Goal: Contribute content: Add original content to the website for others to see

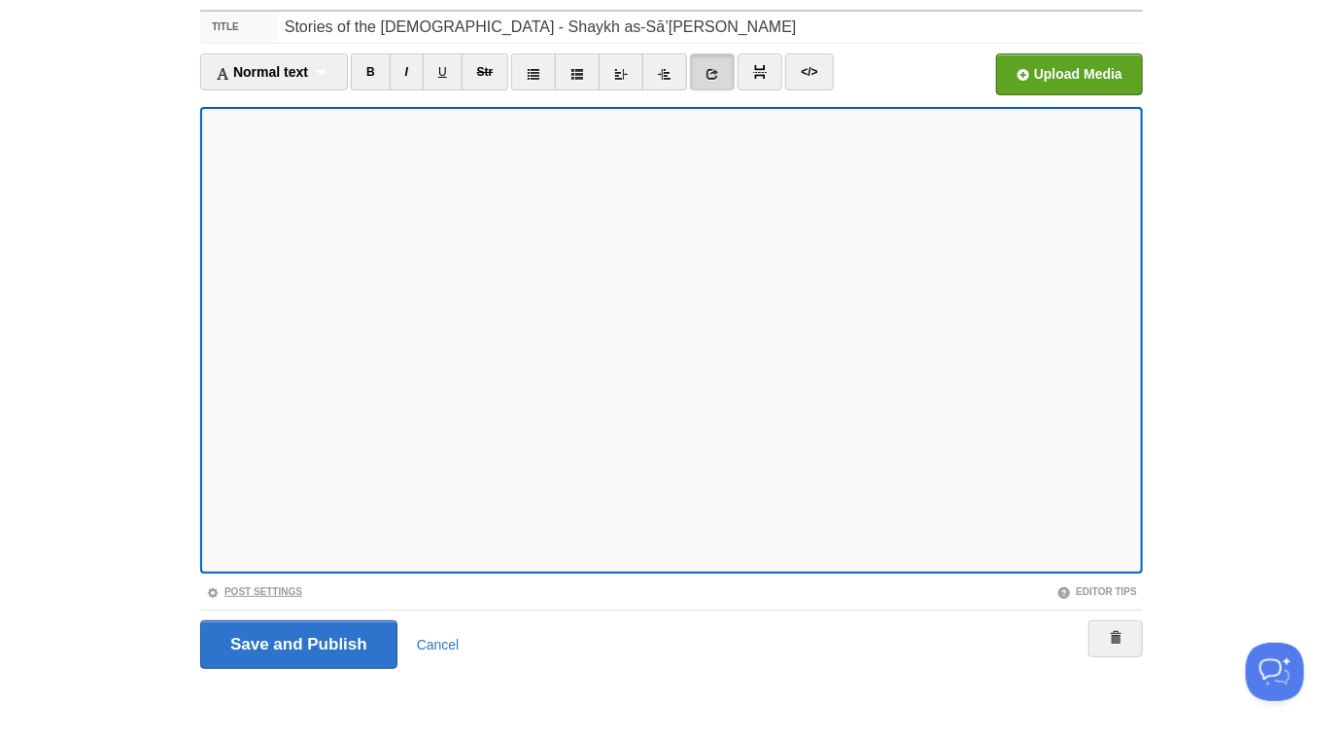
click at [291, 588] on link "Post Settings" at bounding box center [254, 591] width 96 height 11
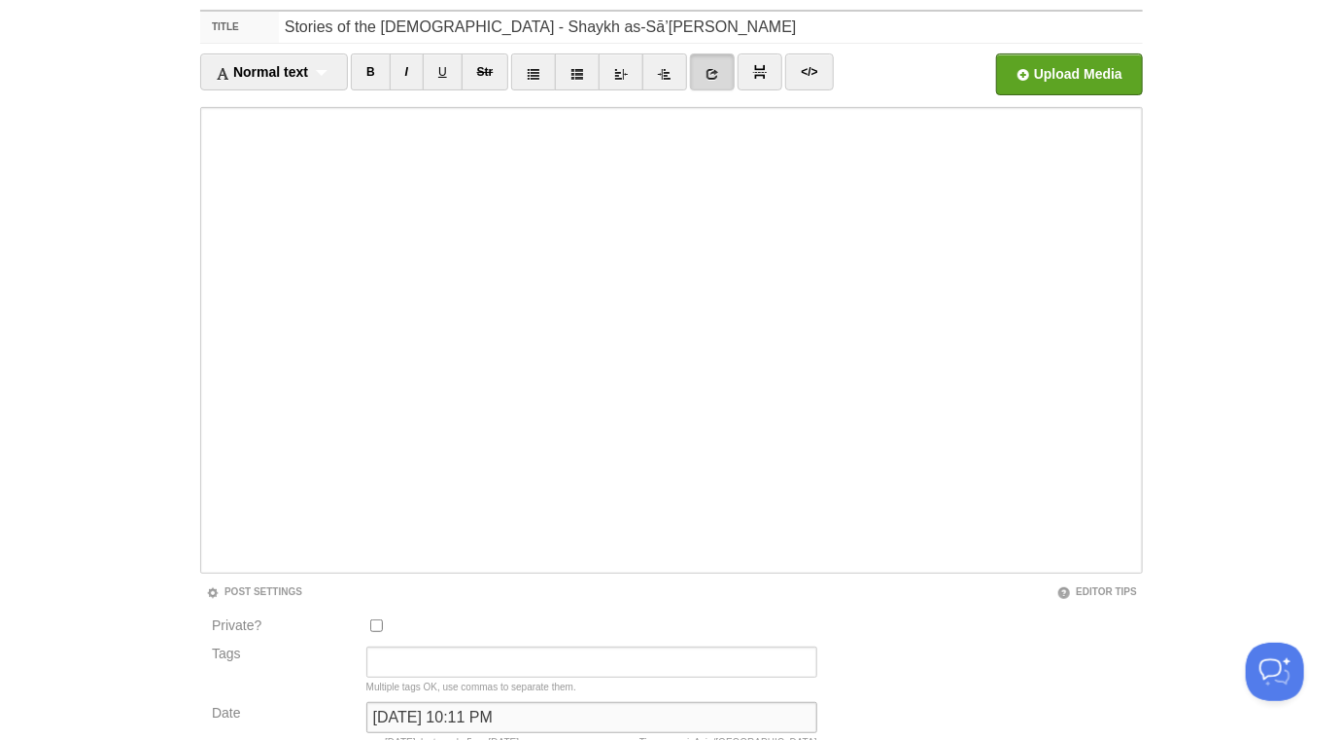
click at [586, 717] on input "August 5, 2020 at 10:11 PM" at bounding box center [591, 717] width 451 height 31
type input "now"
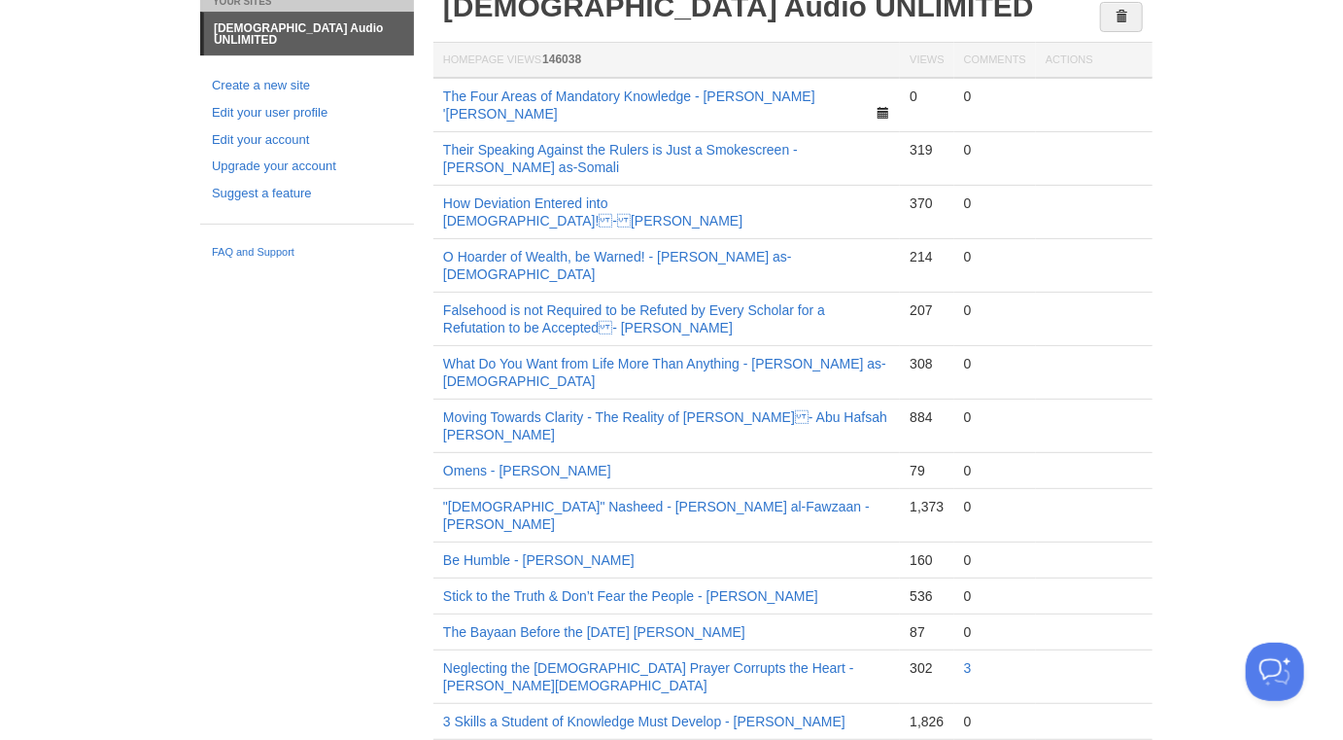
scroll to position [101, 0]
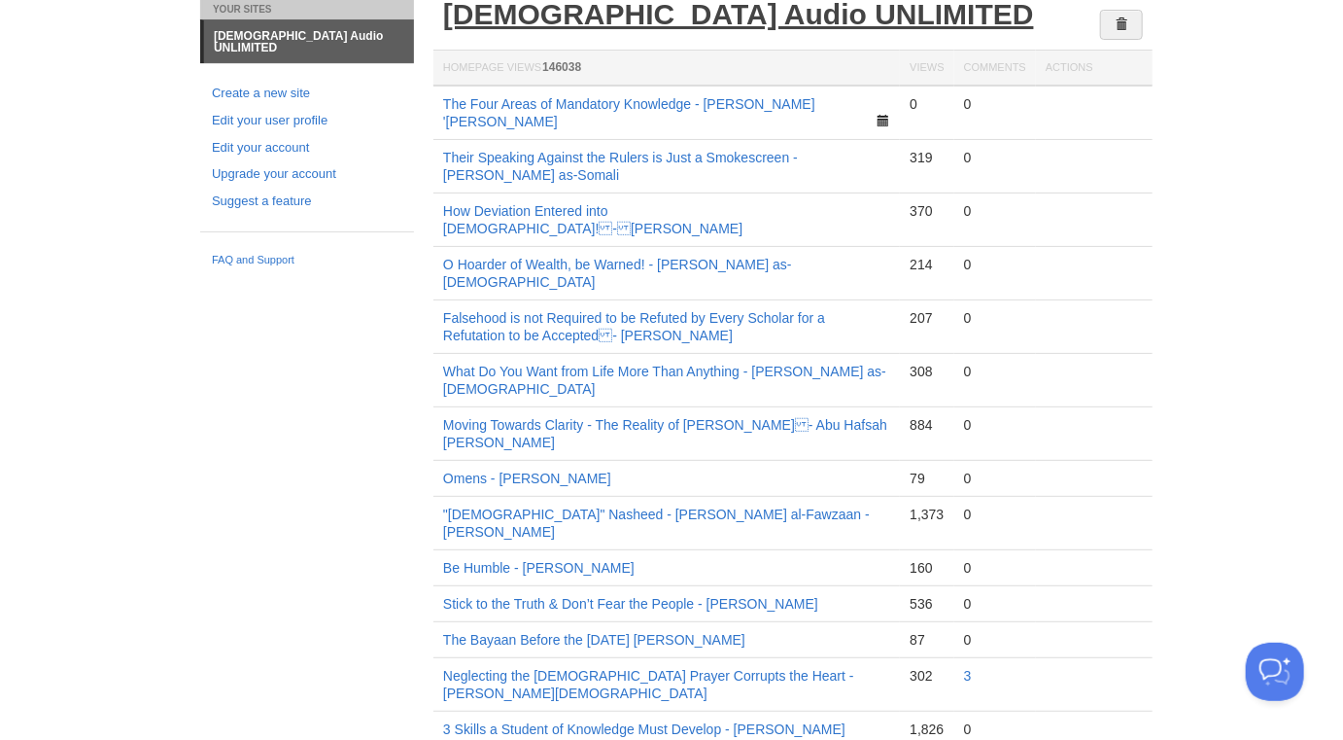
click at [742, 17] on link "[DEMOGRAPHIC_DATA] Audio UNLIMITED" at bounding box center [738, 14] width 591 height 32
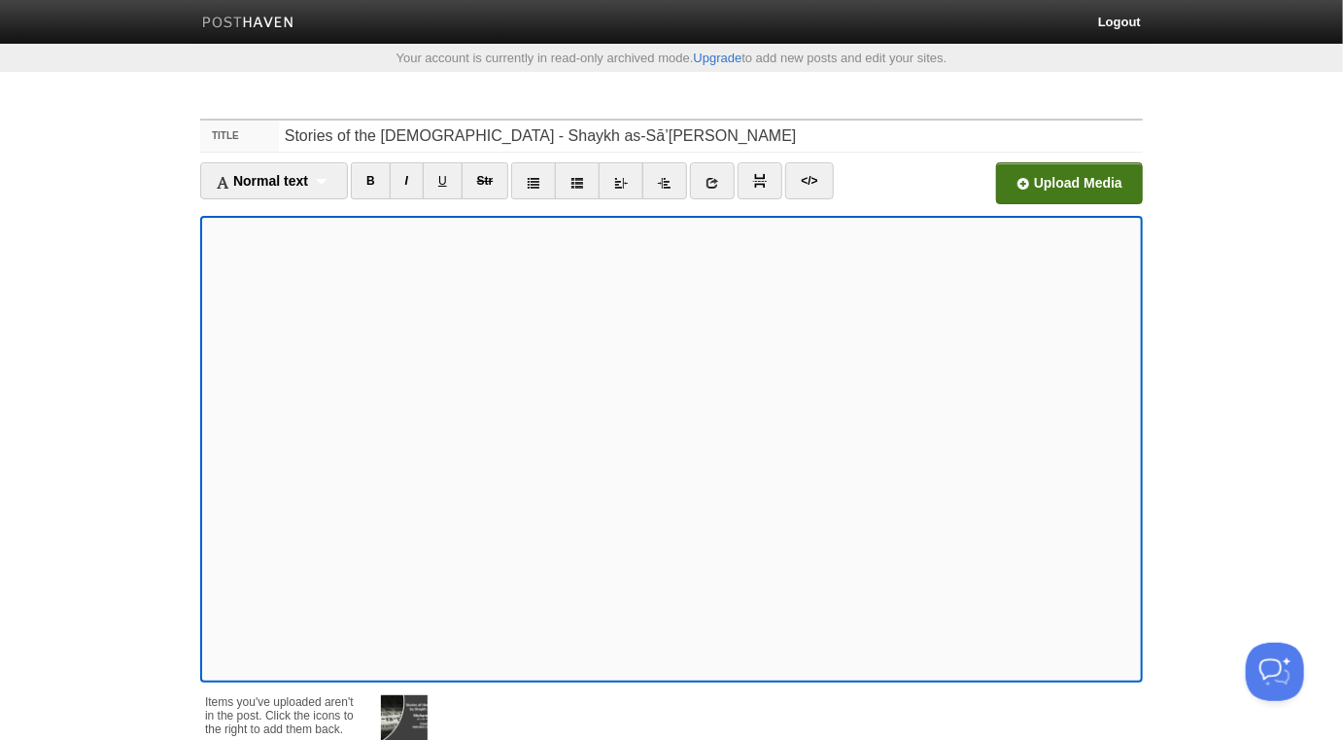
click at [1065, 165] on input "file" at bounding box center [482, 188] width 1471 height 99
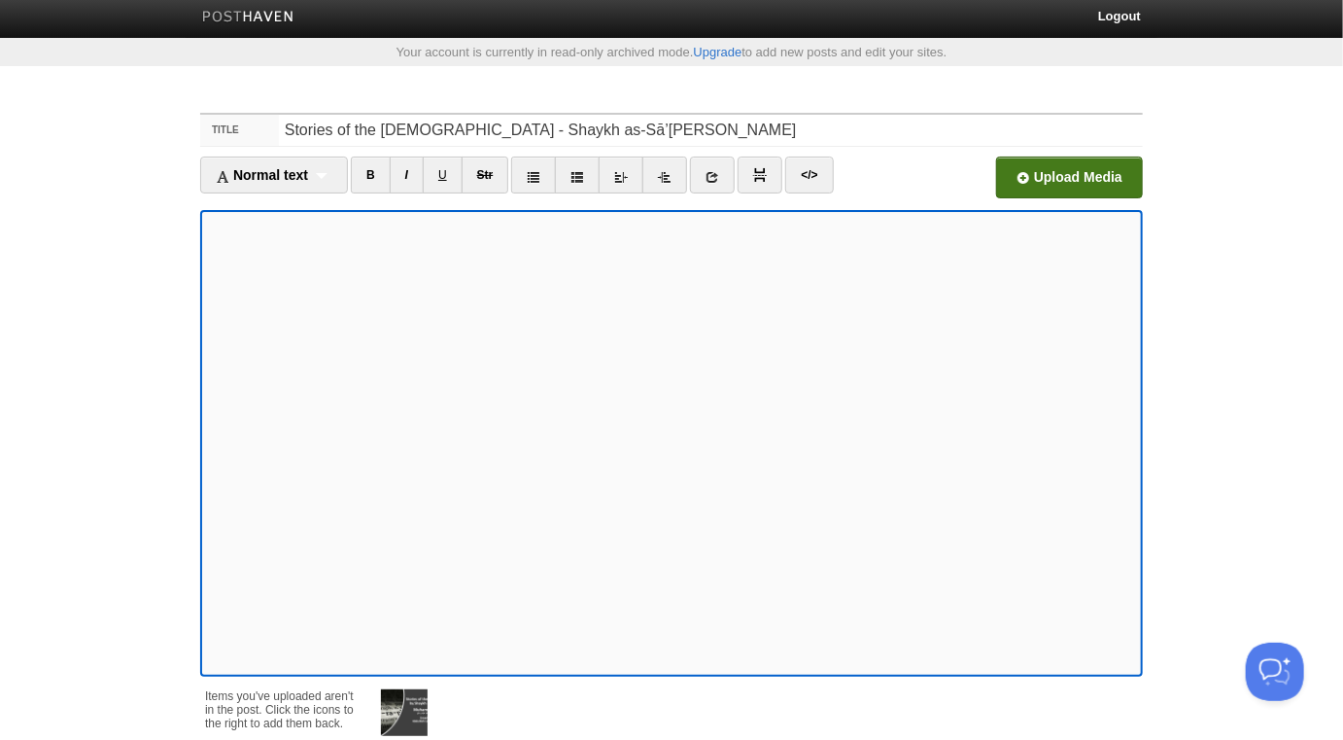
scroll to position [12, 0]
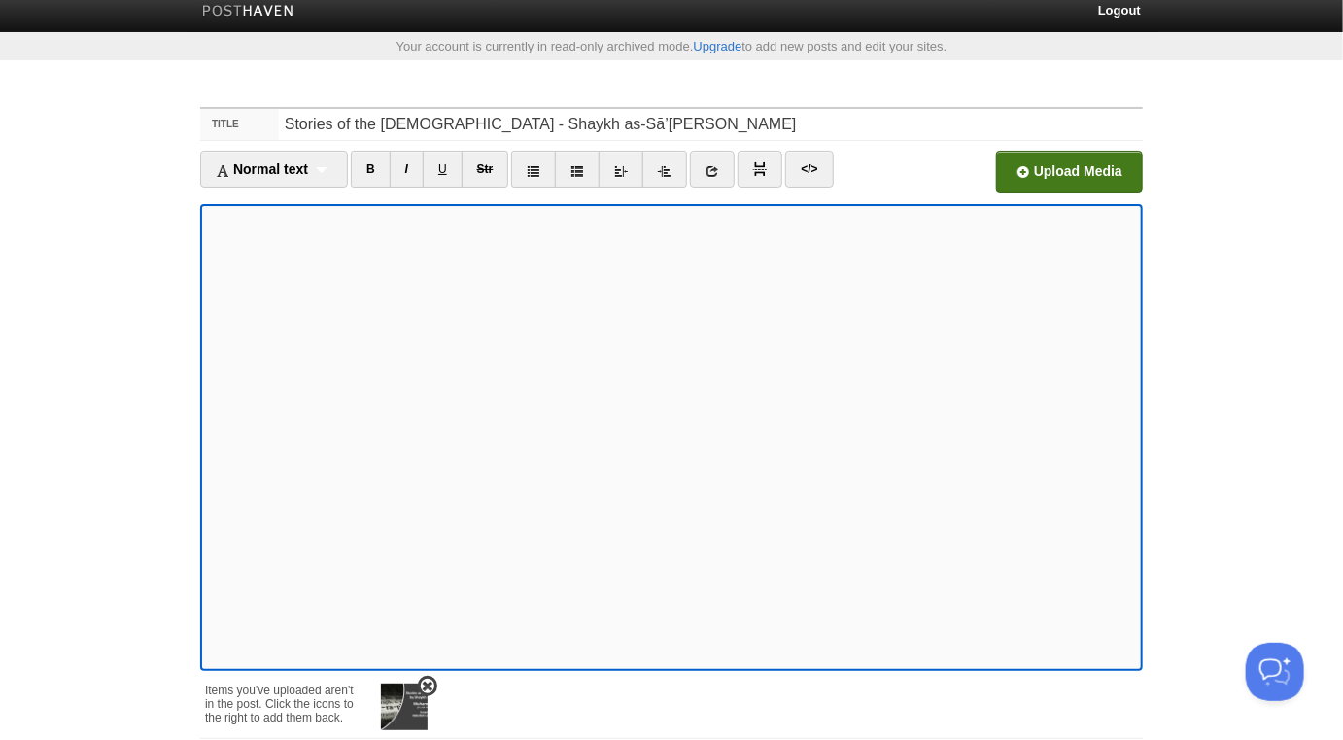
click at [427, 683] on span at bounding box center [428, 686] width 14 height 14
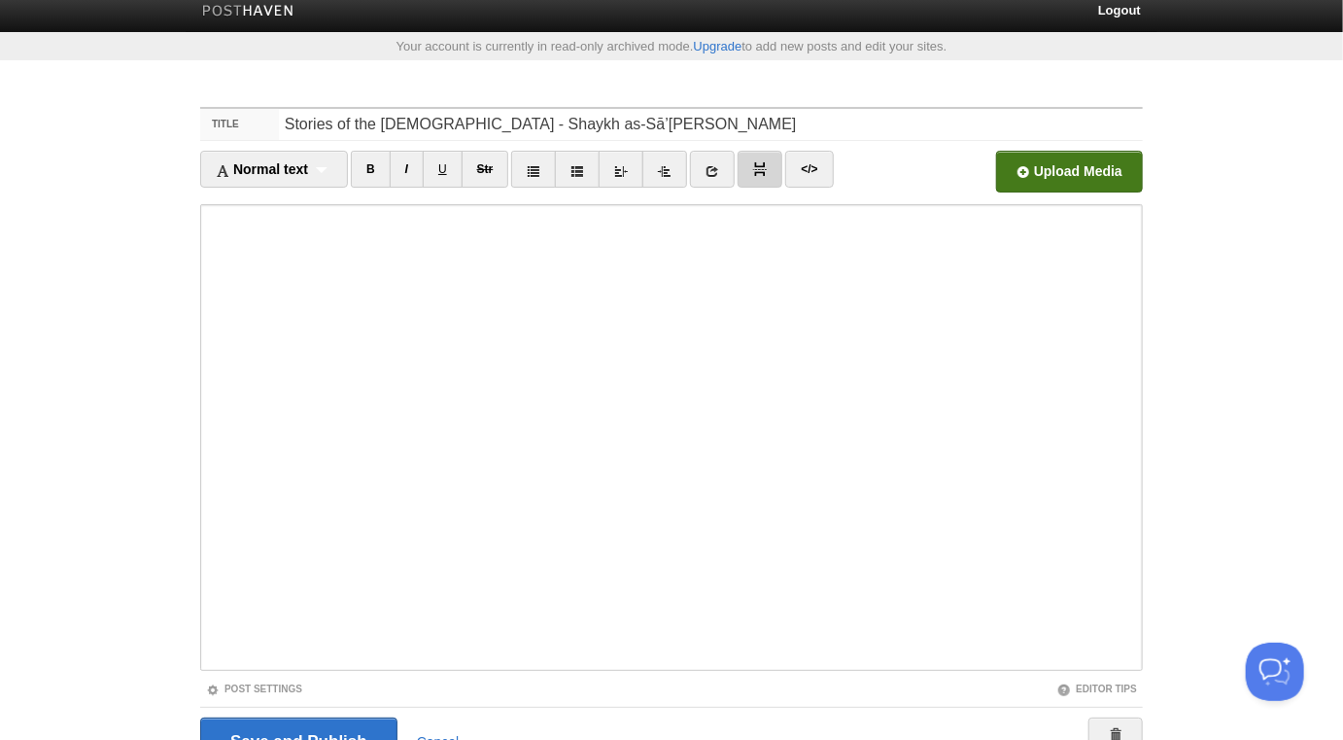
scroll to position [109, 0]
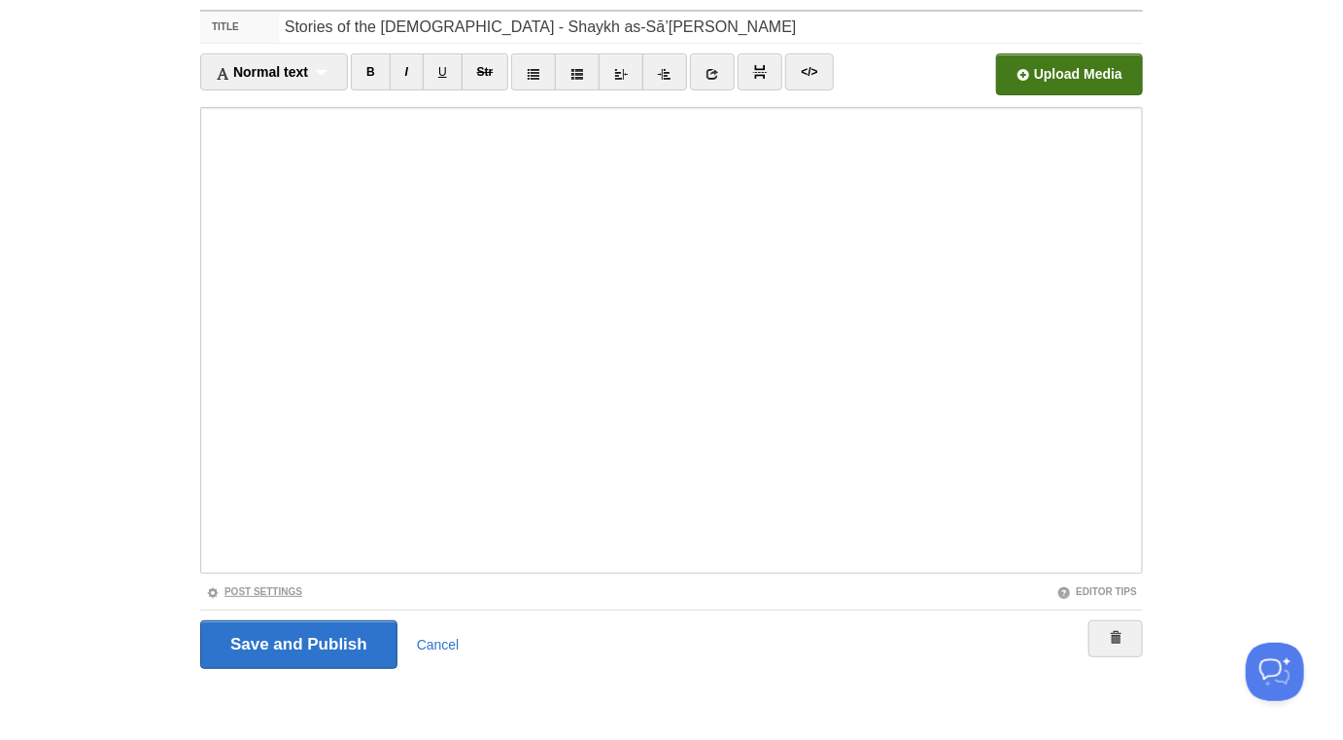
click at [291, 589] on link "Post Settings" at bounding box center [254, 591] width 96 height 11
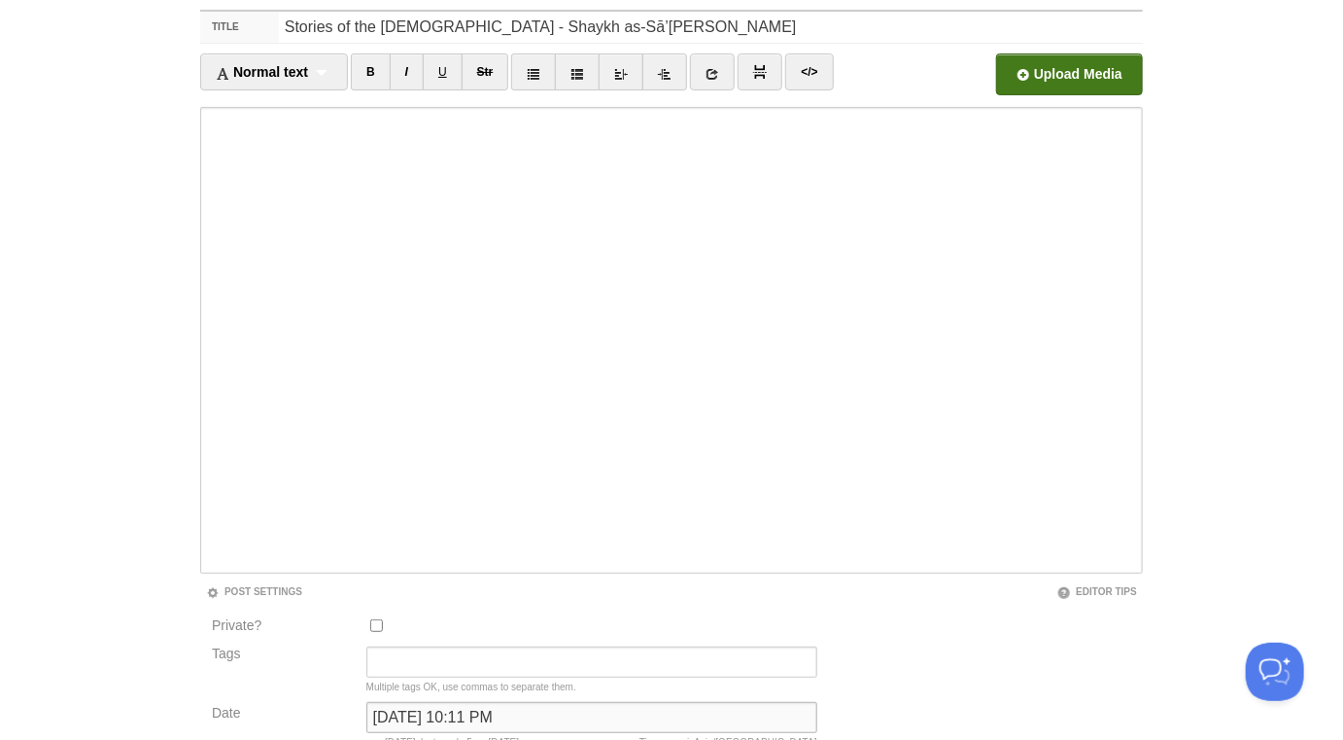
click at [505, 719] on input "August 5, 2020 at 10:11 PM" at bounding box center [591, 717] width 451 height 31
type input "b"
type input "now"
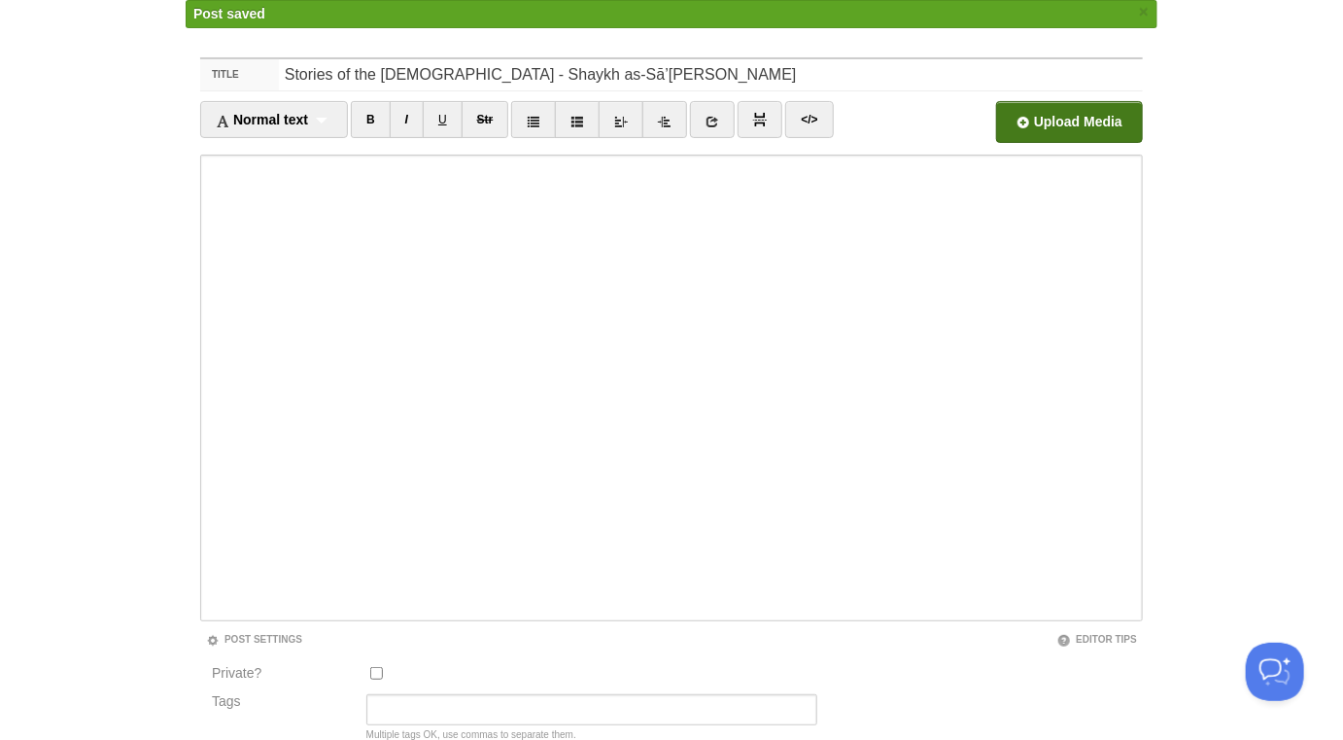
scroll to position [101, 0]
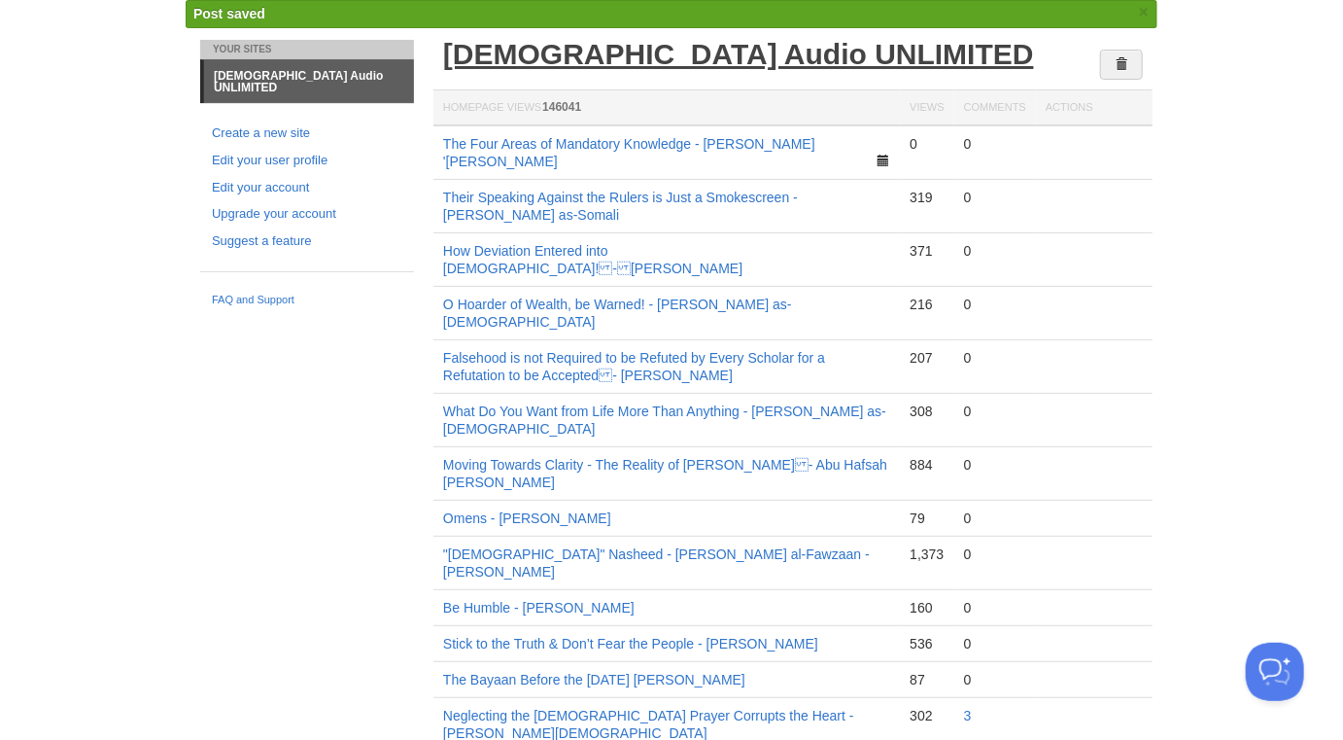
click at [649, 55] on link "[DEMOGRAPHIC_DATA] Audio UNLIMITED" at bounding box center [738, 54] width 591 height 32
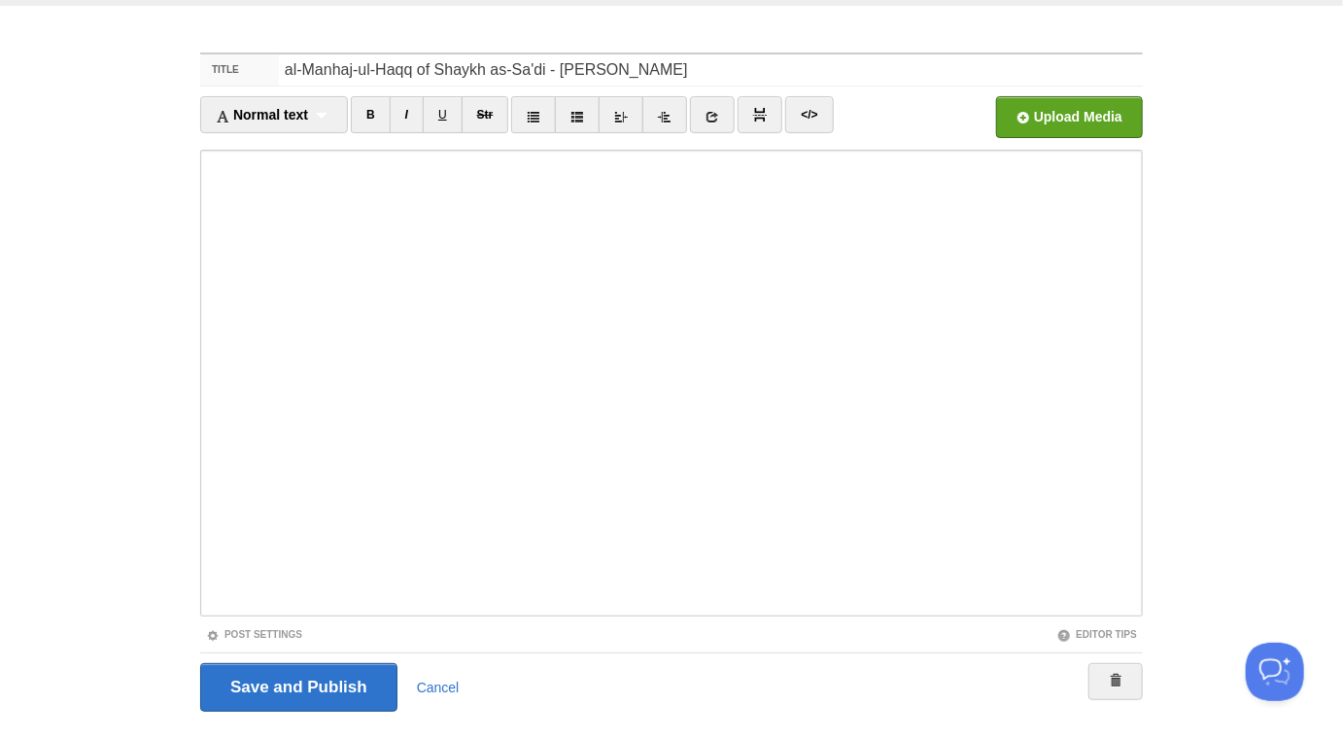
scroll to position [109, 0]
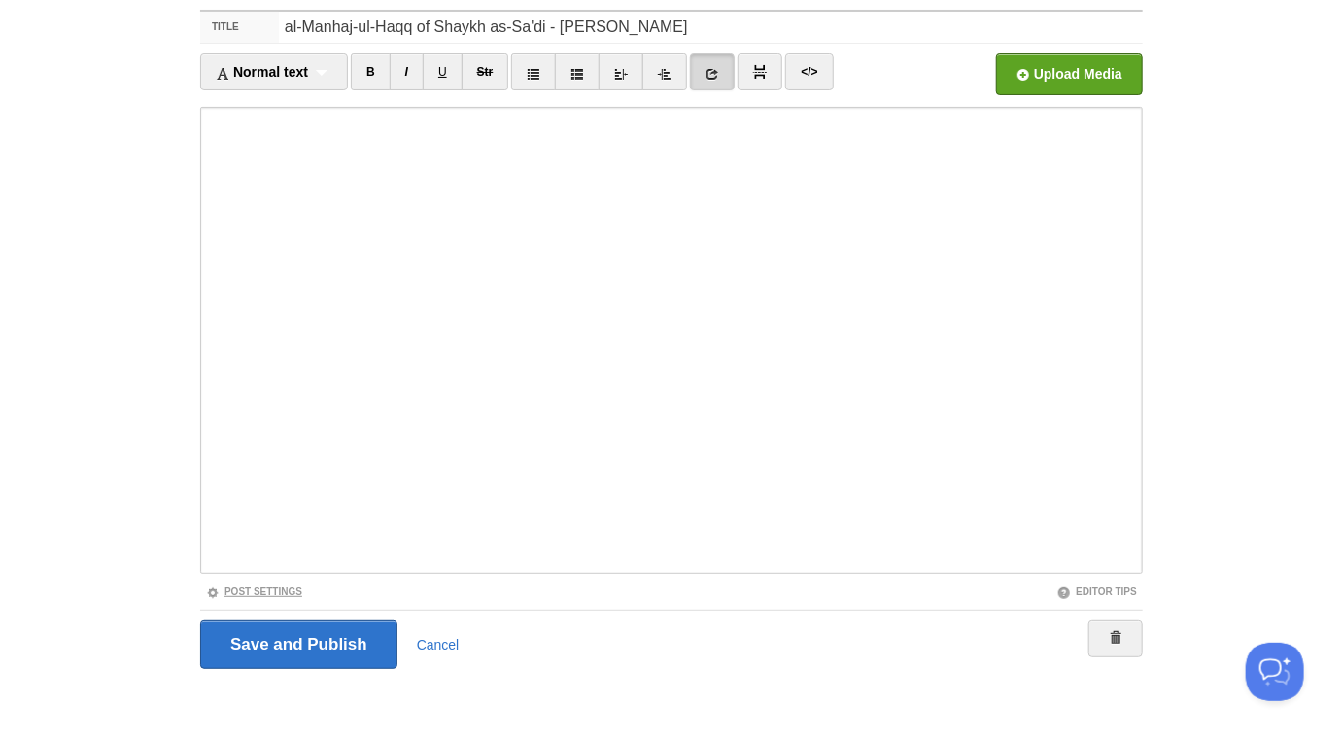
click at [294, 589] on link "Post Settings" at bounding box center [254, 591] width 96 height 11
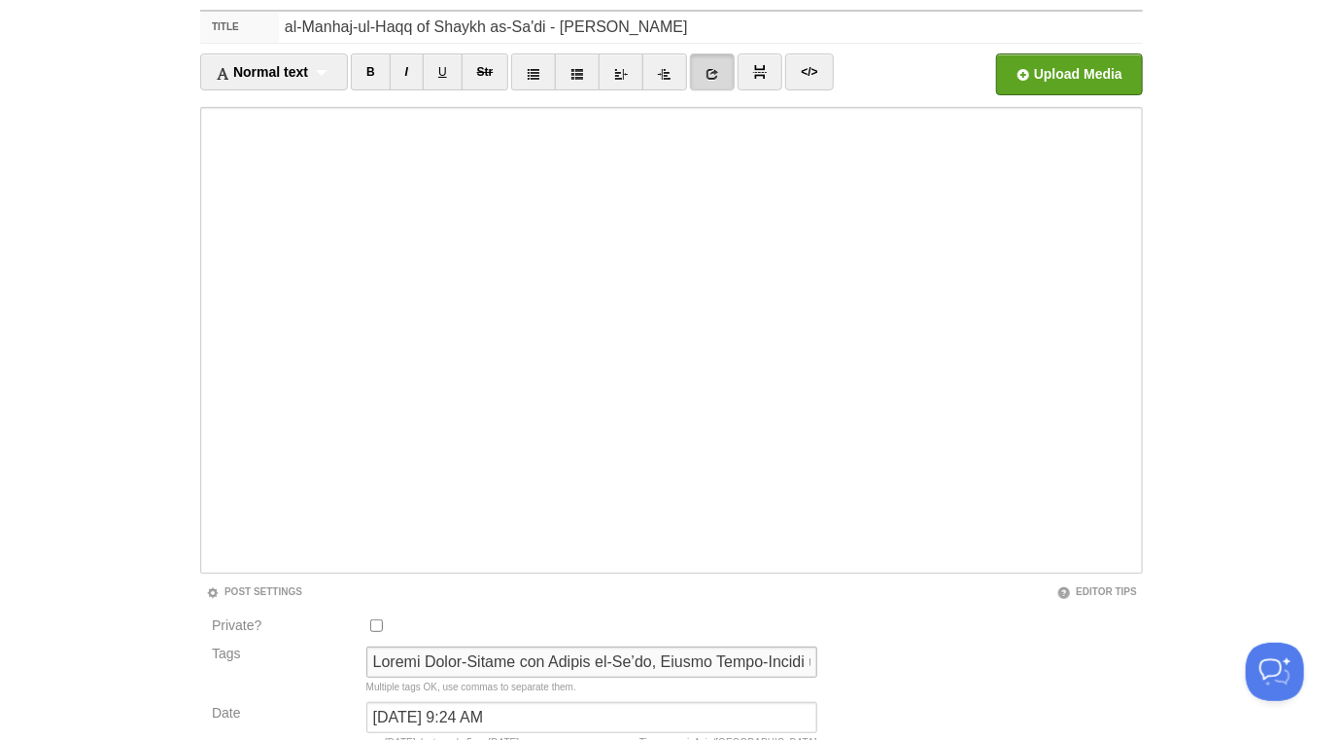
click at [530, 660] on input "Tags" at bounding box center [591, 661] width 451 height 31
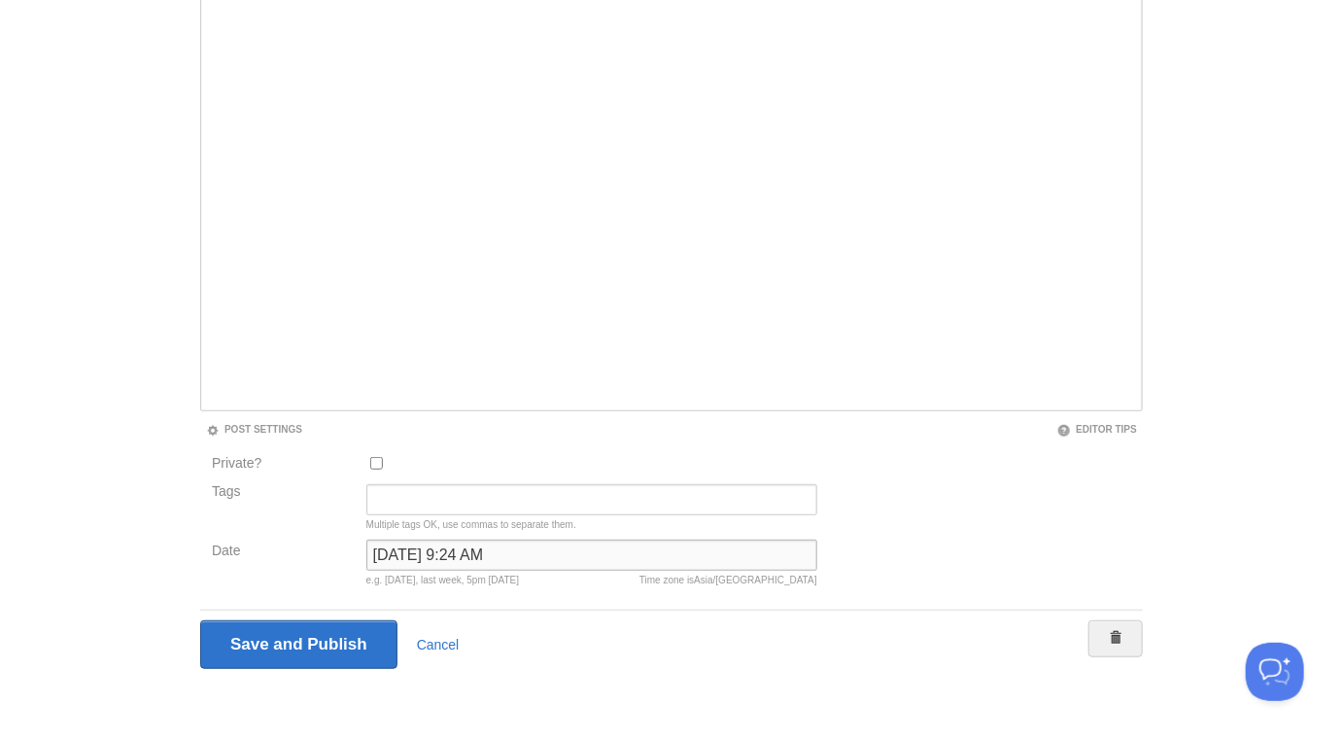
click at [475, 550] on input "March 12, 2020 at 9:24 AM" at bounding box center [591, 554] width 451 height 31
type input "now"
click at [200, 620] on input "Save and Publish" at bounding box center [298, 644] width 197 height 49
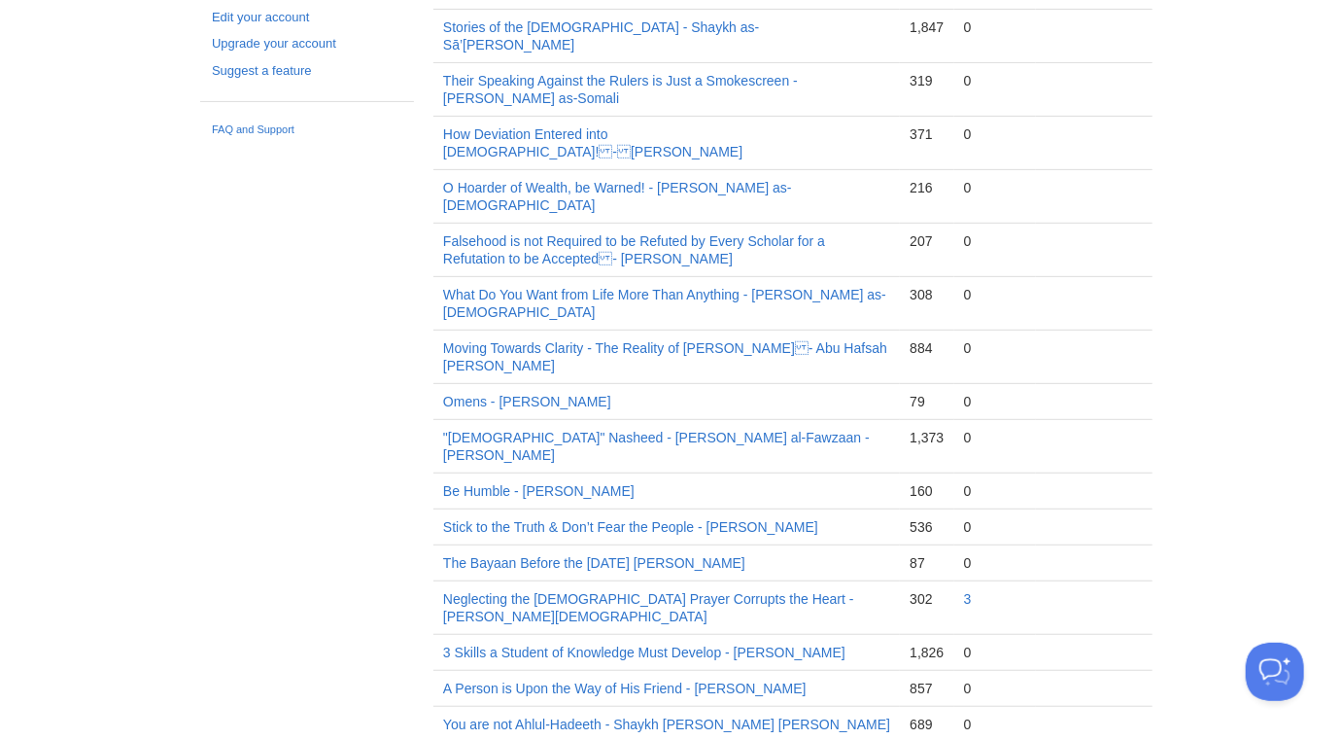
scroll to position [101, 0]
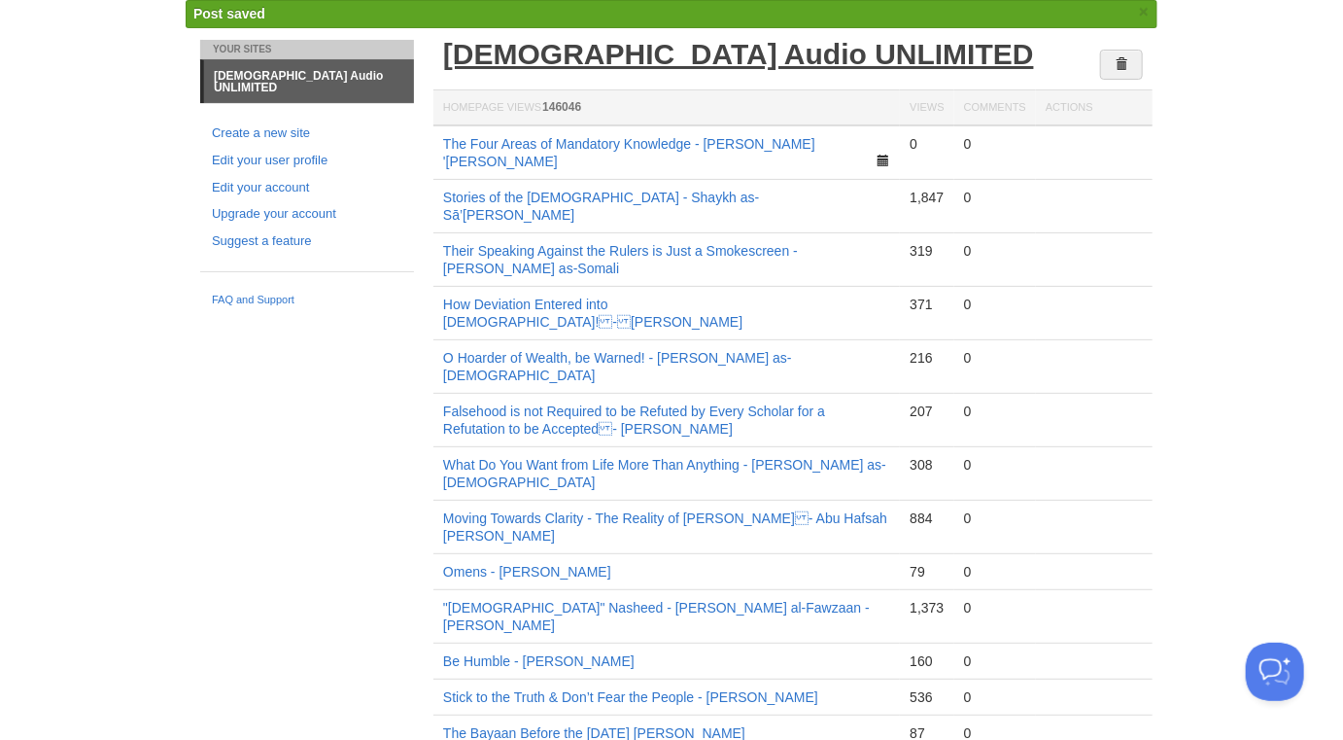
click at [749, 61] on link "[DEMOGRAPHIC_DATA] Audio UNLIMITED" at bounding box center [738, 54] width 591 height 32
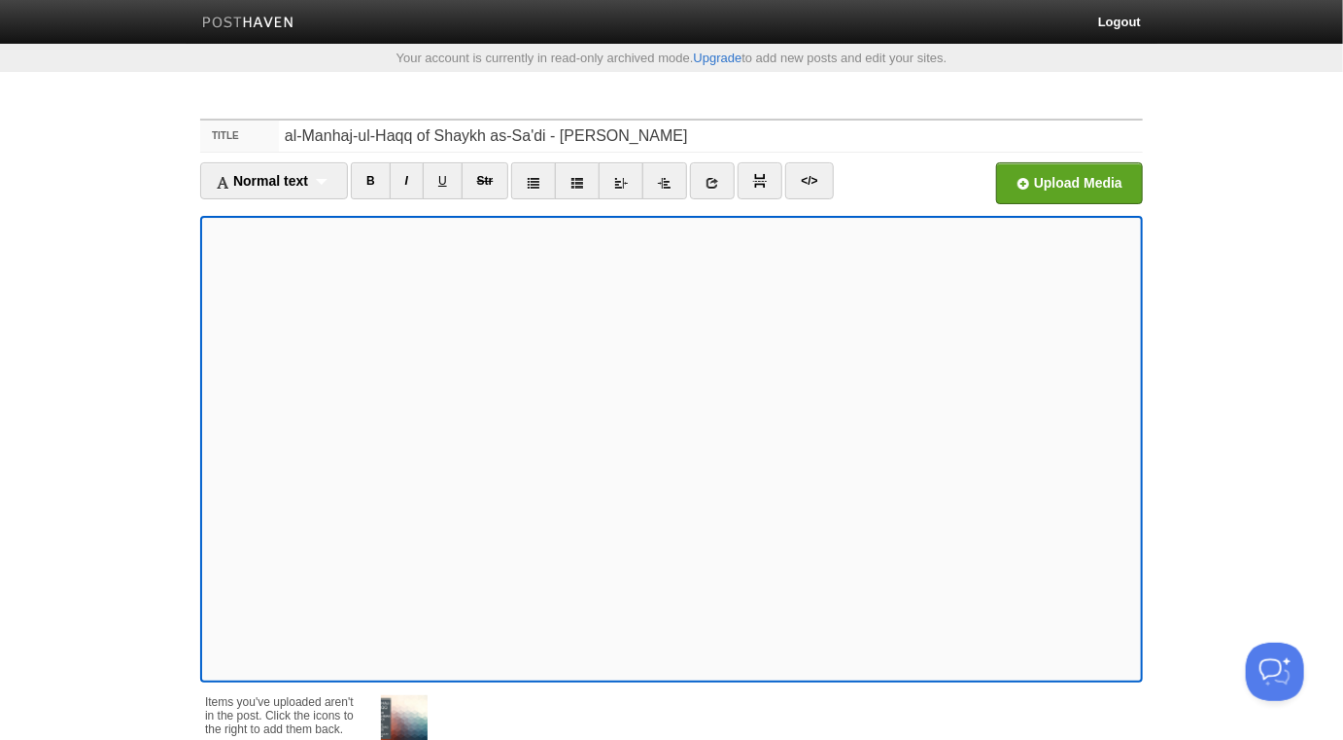
scroll to position [177, 0]
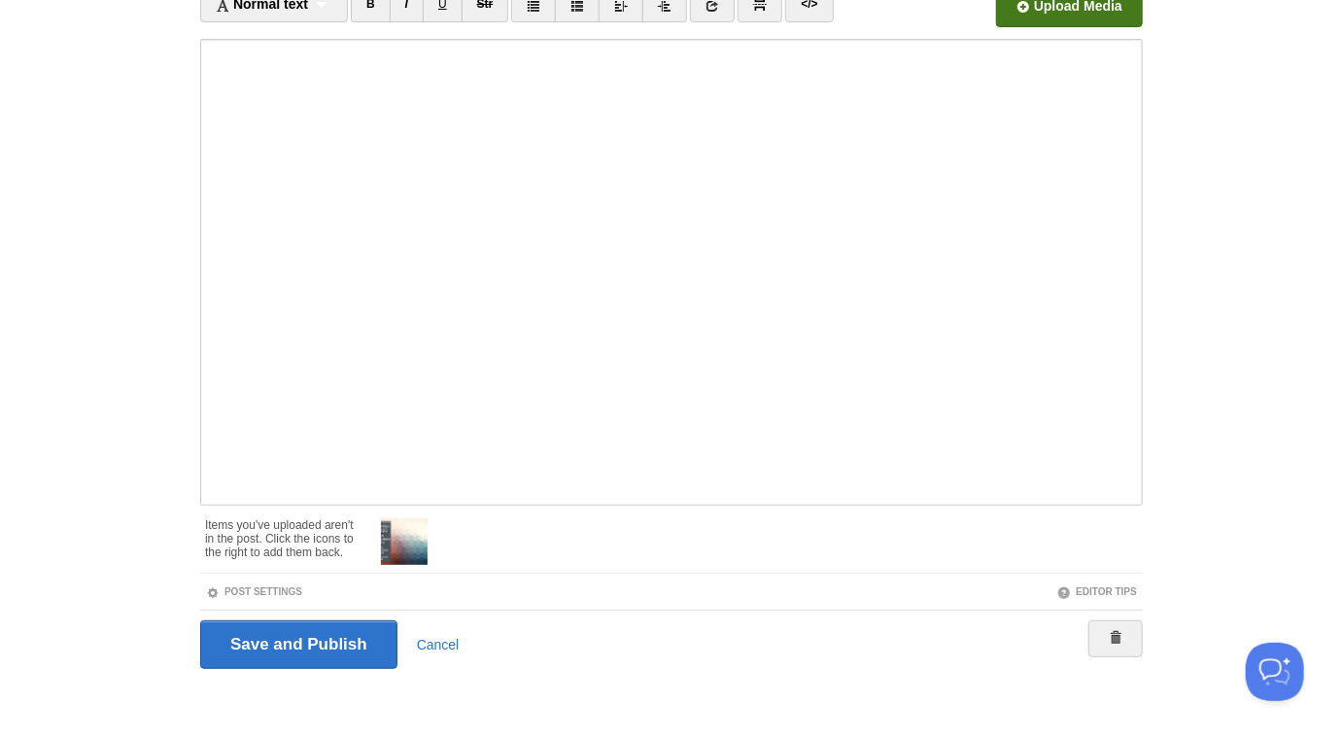
click at [1055, 15] on input "file" at bounding box center [482, 11] width 1471 height 99
click at [280, 589] on link "Post Settings" at bounding box center [254, 591] width 96 height 11
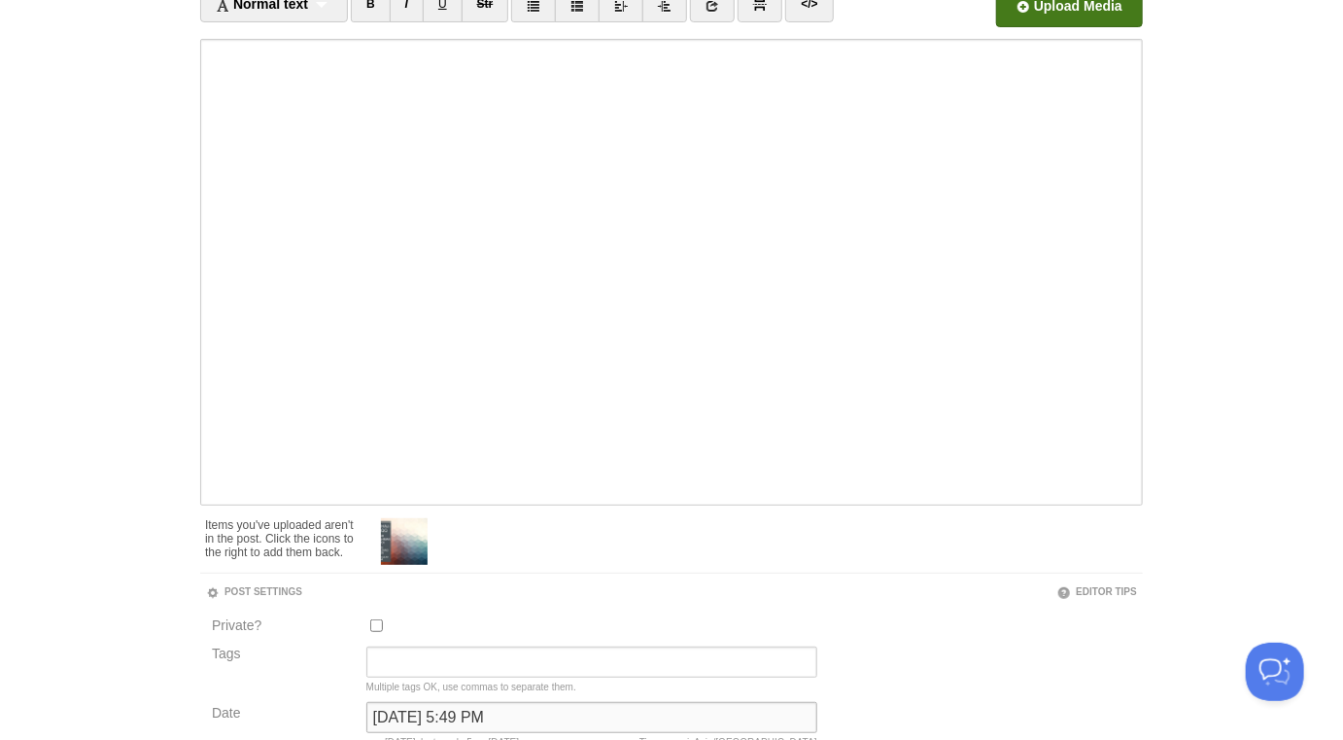
click at [525, 707] on input "September 22, 2025 at 5:49 PM" at bounding box center [591, 717] width 451 height 31
click at [525, 708] on input "September 22, 2025 at 5:49 PM" at bounding box center [591, 717] width 451 height 31
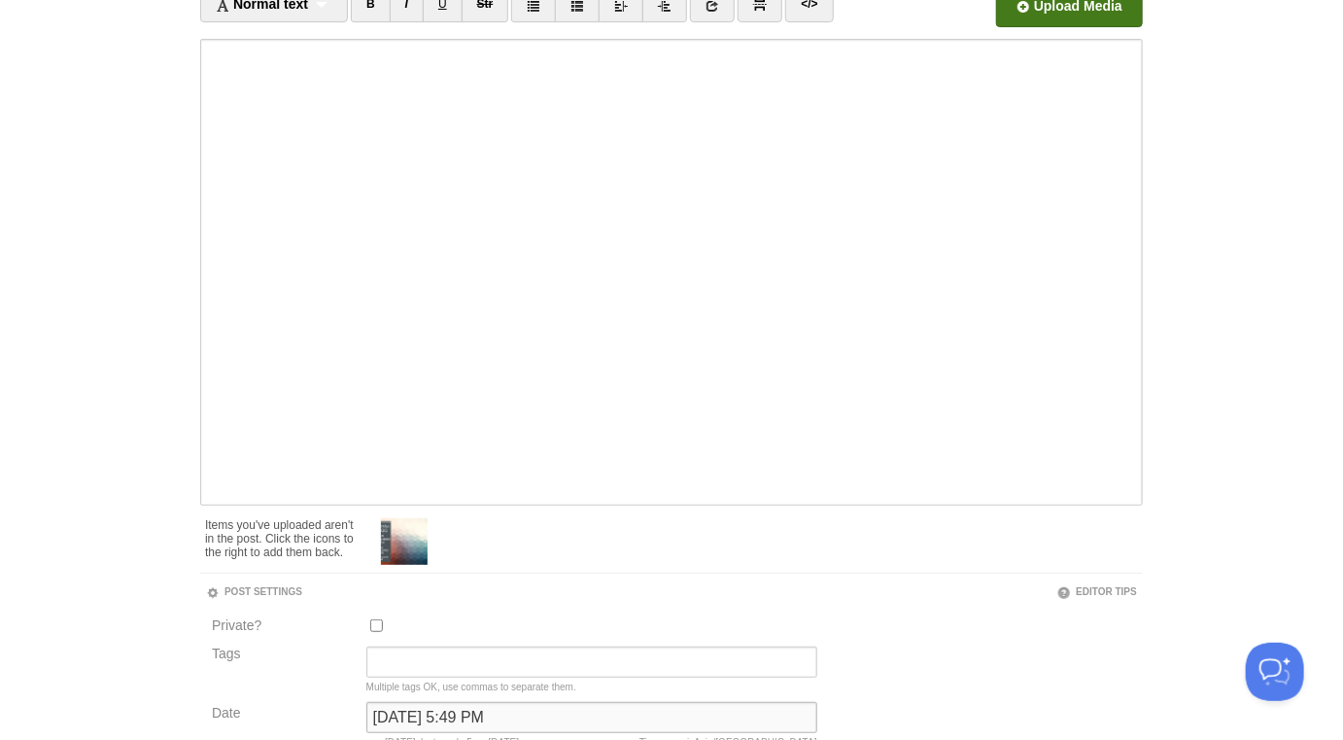
click at [525, 708] on input "September 22, 2025 at 5:49 PM" at bounding box center [591, 717] width 451 height 31
type input "now"
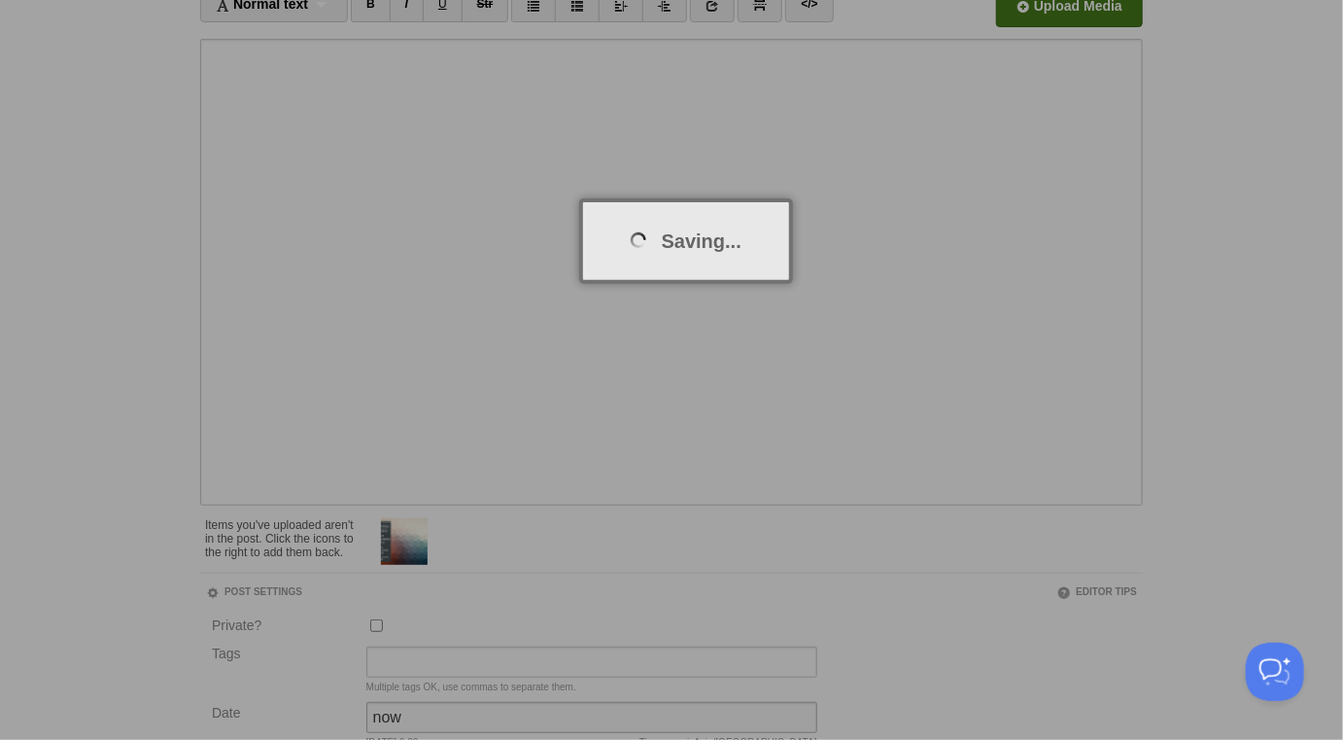
scroll to position [101, 0]
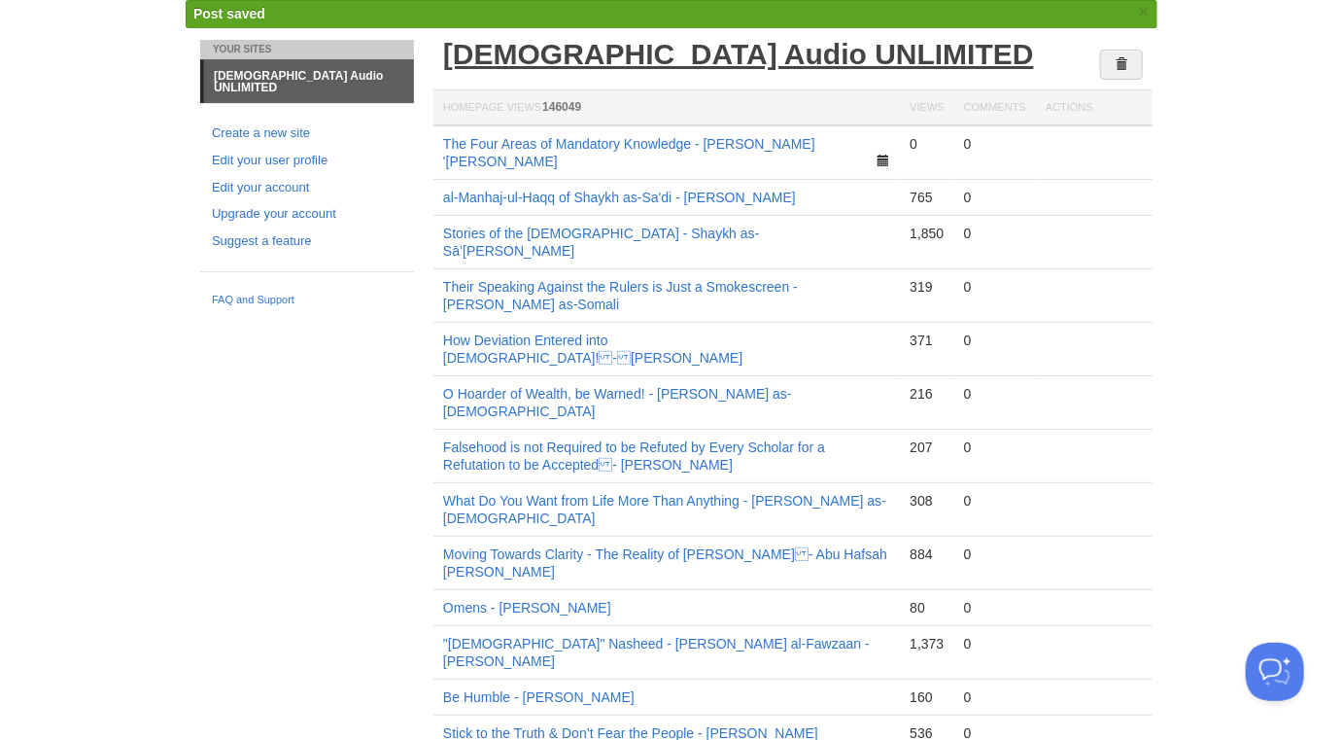
click at [700, 50] on link "[DEMOGRAPHIC_DATA] Audio UNLIMITED" at bounding box center [738, 54] width 591 height 32
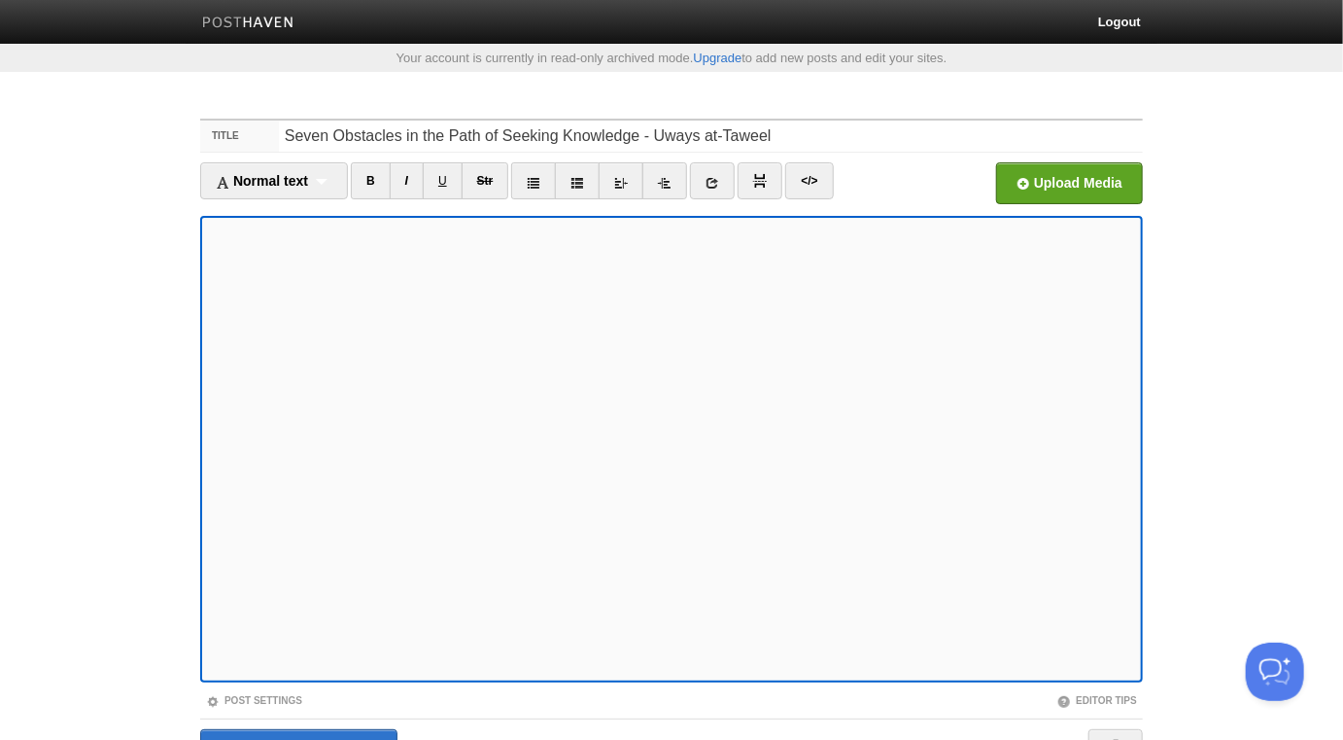
click at [266, 690] on fieldset "Title Seven Obstacles in the Path of Seeking Knowledge - Uways at-Taweel Normal…" at bounding box center [671, 455] width 943 height 673
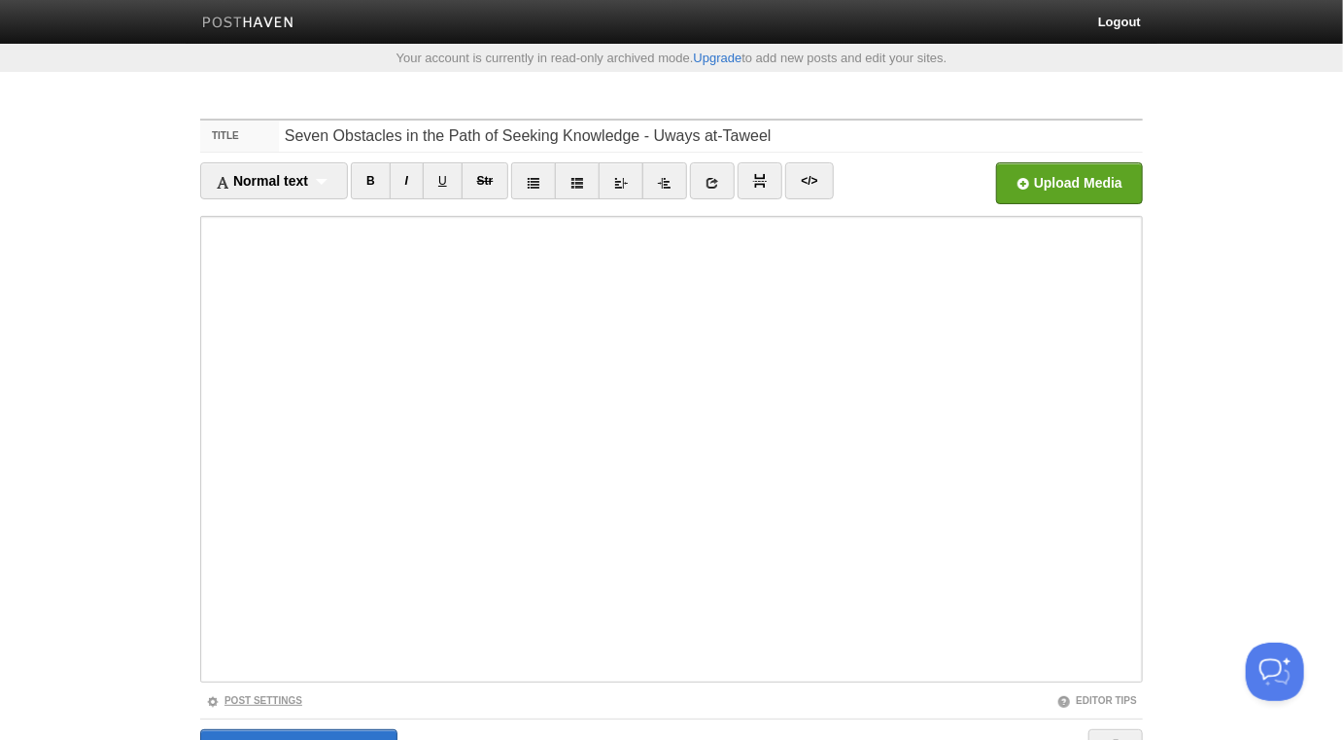
click at [267, 695] on link "Post Settings" at bounding box center [254, 700] width 96 height 11
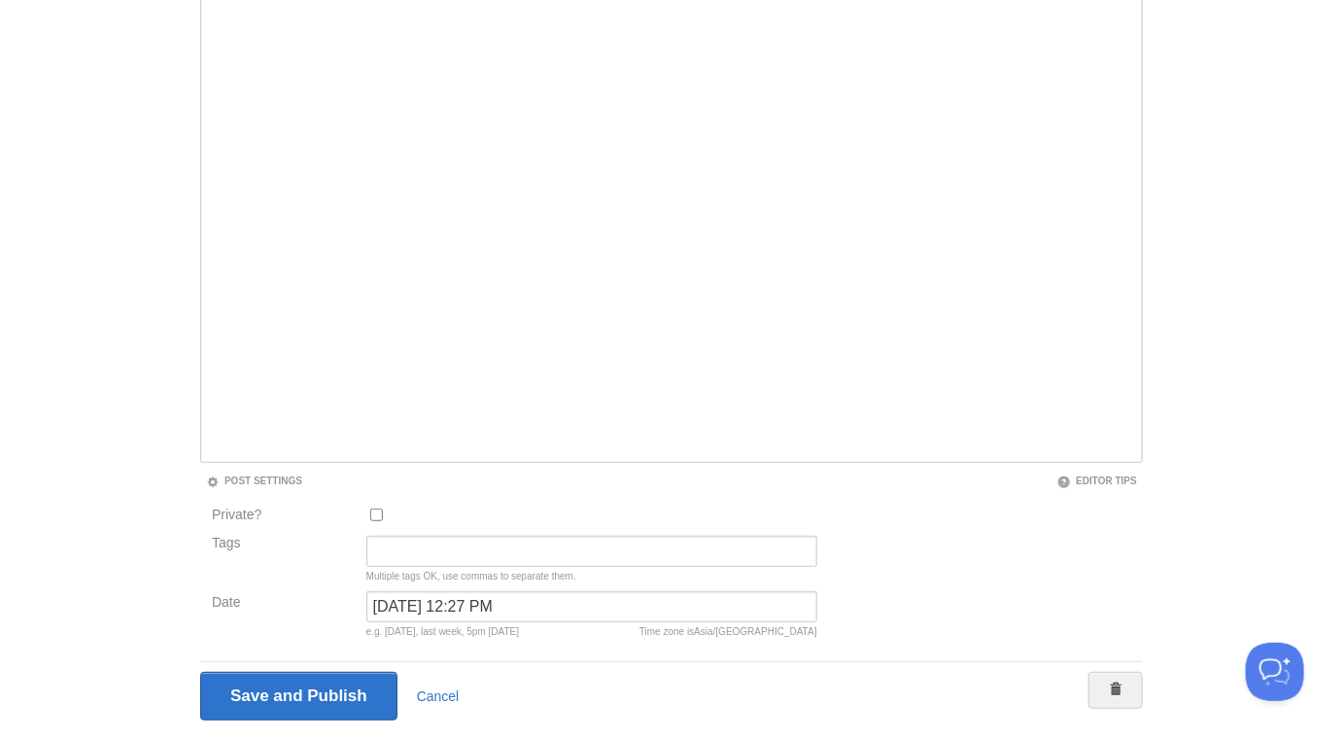
scroll to position [271, 0]
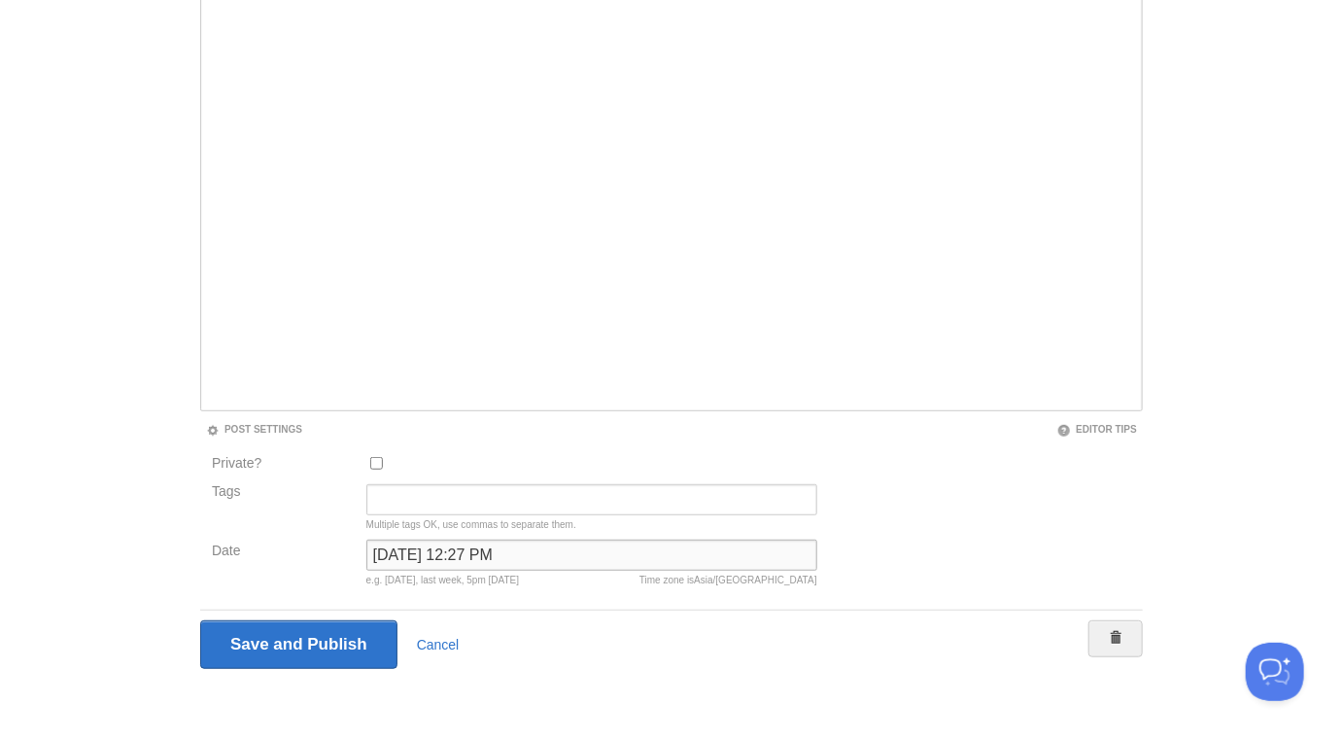
click at [443, 561] on input "[DATE] 12:27 PM" at bounding box center [591, 554] width 451 height 31
type input "now"
click at [200, 620] on input "Save and Publish" at bounding box center [298, 644] width 197 height 49
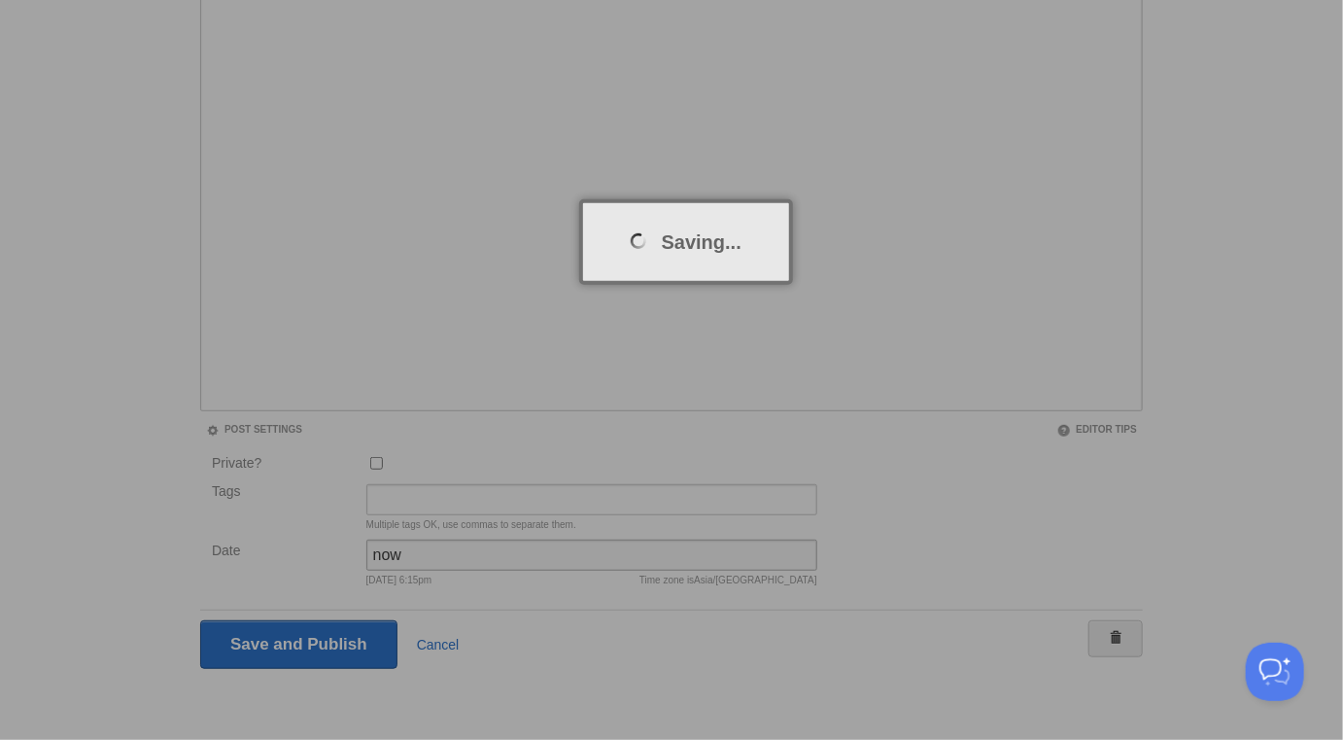
scroll to position [101, 0]
